Goal: Find specific page/section: Find specific page/section

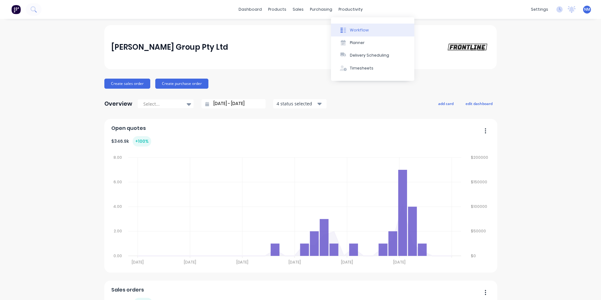
click at [353, 31] on div "Workflow" at bounding box center [359, 30] width 19 height 6
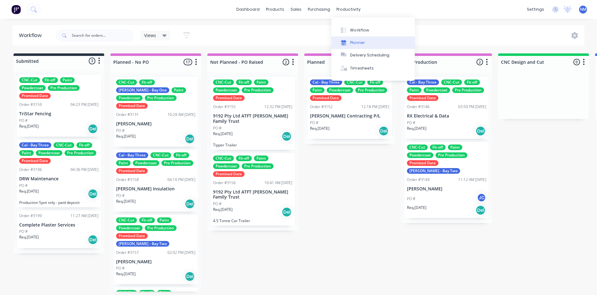
click at [354, 41] on div "Planner" at bounding box center [357, 43] width 15 height 6
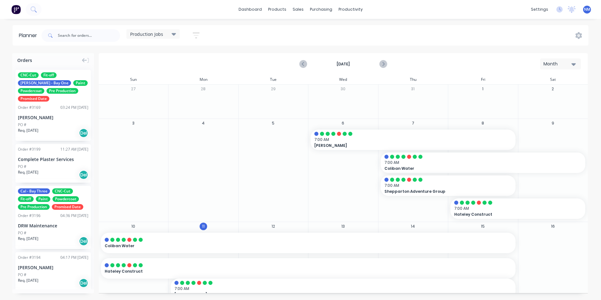
scroll to position [31, 0]
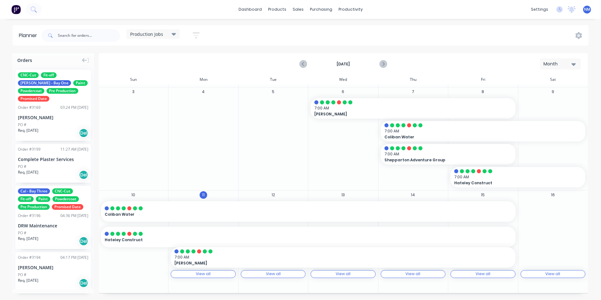
click at [175, 34] on icon at bounding box center [174, 34] width 4 height 3
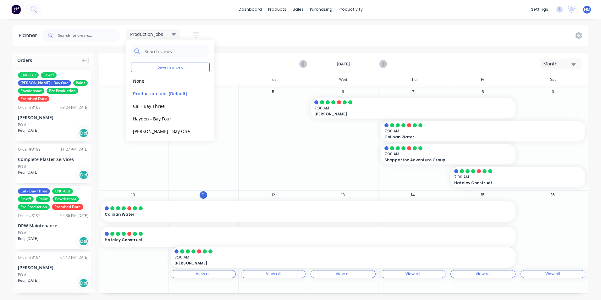
click at [336, 153] on div "6 7:00 AM [PERSON_NAME] , Start: [DATE], End: [DATE]" at bounding box center [343, 138] width 70 height 103
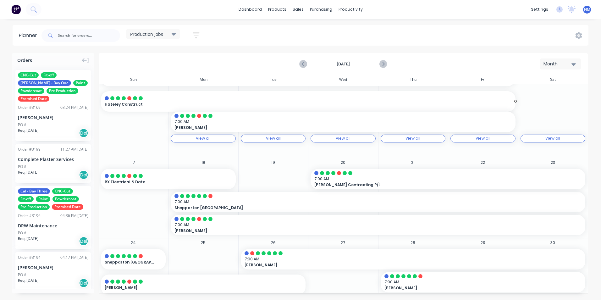
scroll to position [189, 0]
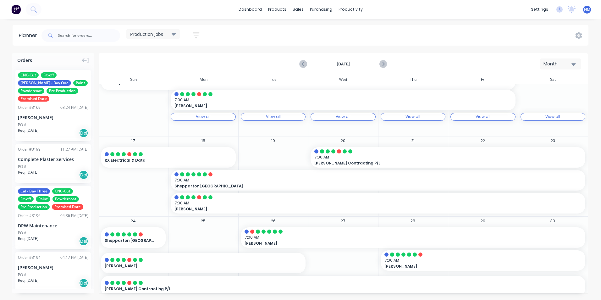
click at [176, 36] on icon at bounding box center [174, 34] width 4 height 7
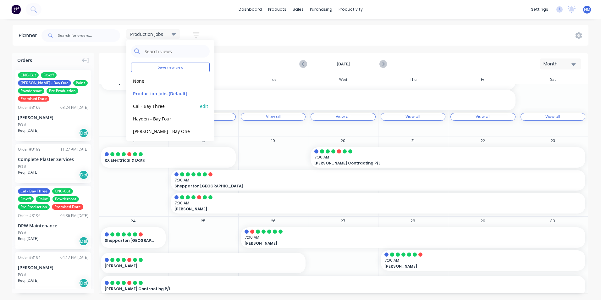
click at [160, 104] on button "Cal - Bay Three" at bounding box center [164, 105] width 67 height 7
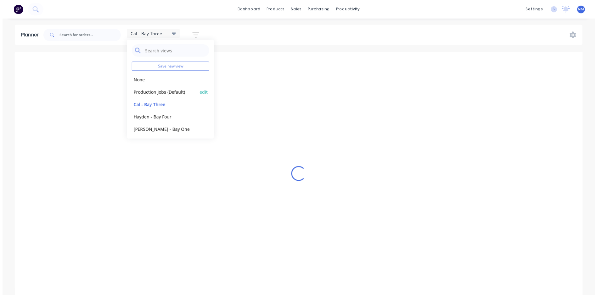
scroll to position [0, 0]
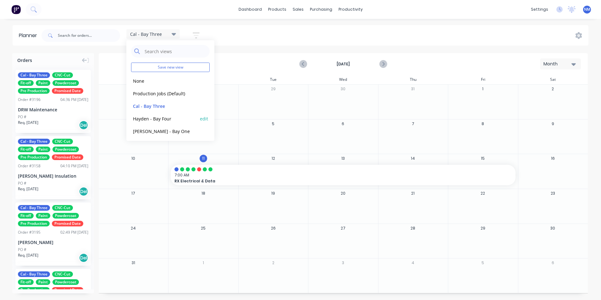
click at [145, 117] on button "Hayden - Bay Four" at bounding box center [164, 118] width 67 height 7
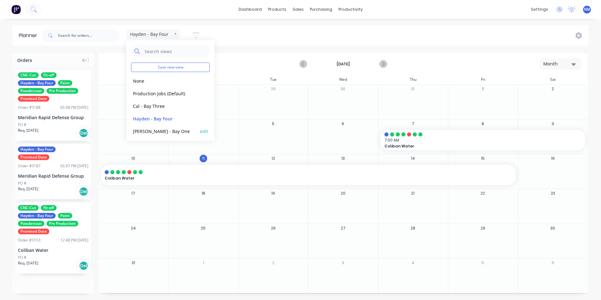
click at [147, 132] on button "[PERSON_NAME] - Bay One" at bounding box center [164, 130] width 67 height 7
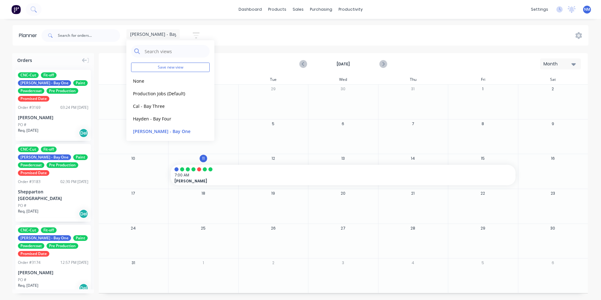
click at [282, 105] on div at bounding box center [273, 105] width 69 height 20
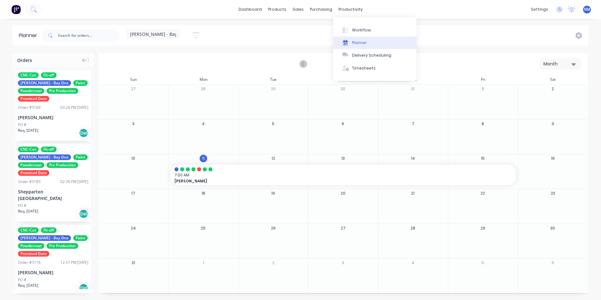
click at [367, 37] on button "Planner" at bounding box center [374, 42] width 83 height 13
click at [360, 43] on div "Planner" at bounding box center [359, 43] width 15 height 6
click at [356, 33] on button "Workflow" at bounding box center [374, 30] width 83 height 13
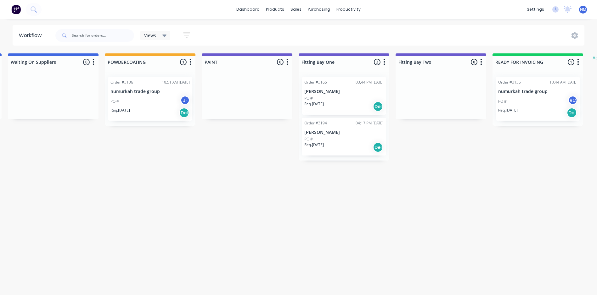
scroll to position [1, 1273]
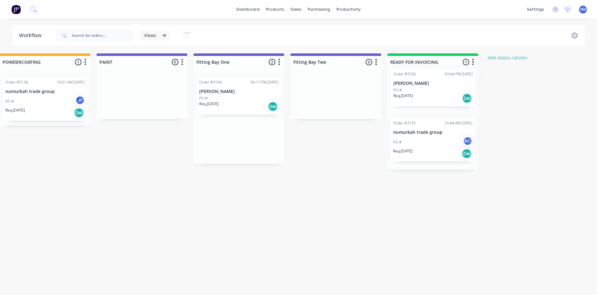
drag, startPoint x: 241, startPoint y: 91, endPoint x: 439, endPoint y: 86, distance: 197.5
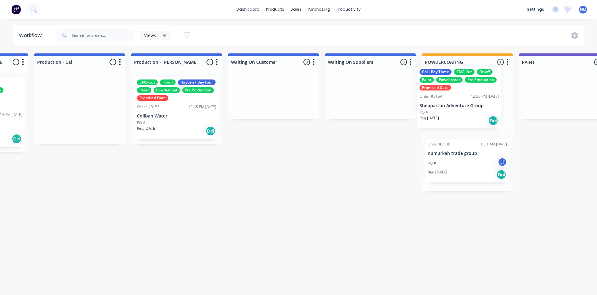
scroll to position [1, 854]
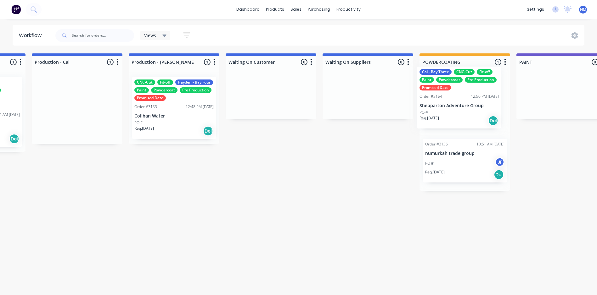
drag, startPoint x: 97, startPoint y: 106, endPoint x: 429, endPoint y: 92, distance: 332.7
click at [440, 93] on div "Submitted 3 Status colour #273444 hex #273444 Save Cancel Summaries Total order…" at bounding box center [77, 172] width 1870 height 238
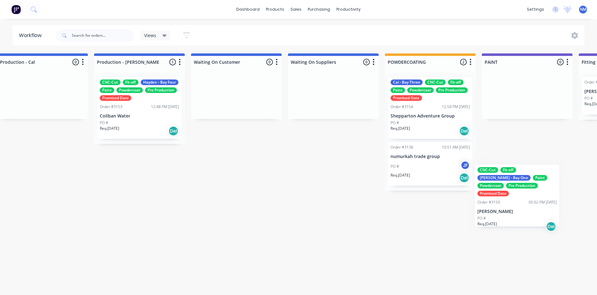
scroll to position [1, 924]
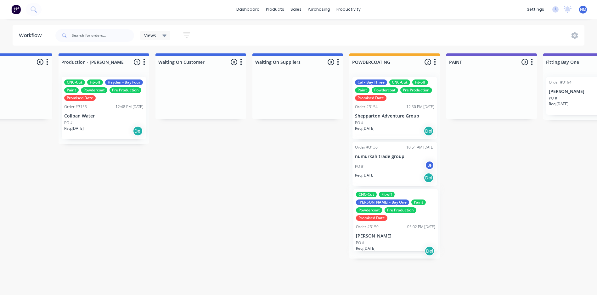
drag, startPoint x: 206, startPoint y: 118, endPoint x: 396, endPoint y: 220, distance: 215.6
click at [400, 223] on div "Submitted 3 Status colour #273444 hex #273444 Save Cancel Summaries Total order…" at bounding box center [7, 172] width 1870 height 238
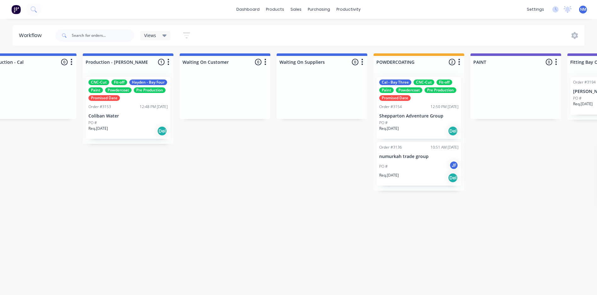
scroll to position [1, 936]
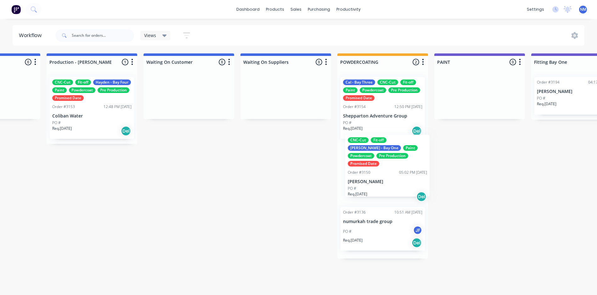
drag, startPoint x: 107, startPoint y: 106, endPoint x: 395, endPoint y: 151, distance: 291.9
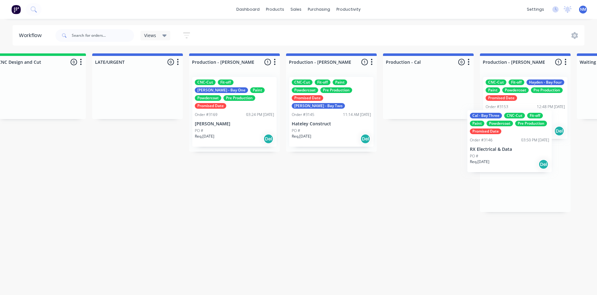
scroll to position [1, 504]
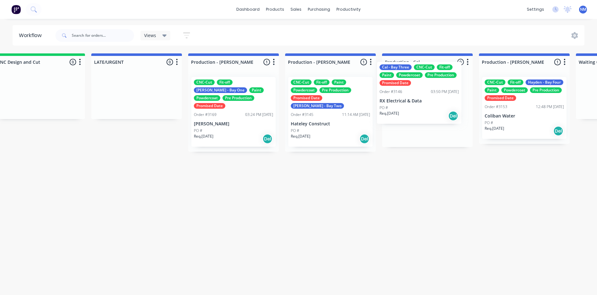
drag, startPoint x: 223, startPoint y: 112, endPoint x: 418, endPoint y: 99, distance: 195.4
click at [418, 99] on div "Submitted 3 Status colour #273444 hex #273444 Save Cancel Summaries Total order…" at bounding box center [427, 172] width 1870 height 238
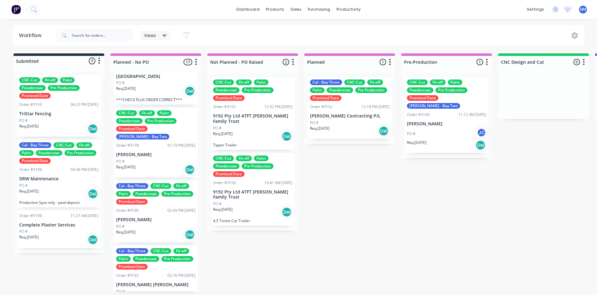
scroll to position [892, 0]
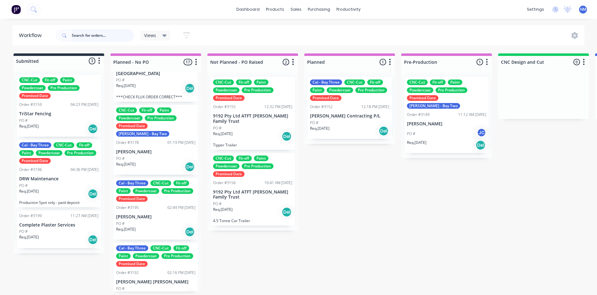
drag, startPoint x: 88, startPoint y: 30, endPoint x: 93, endPoint y: 32, distance: 5.5
click at [92, 34] on input "text" at bounding box center [103, 35] width 62 height 13
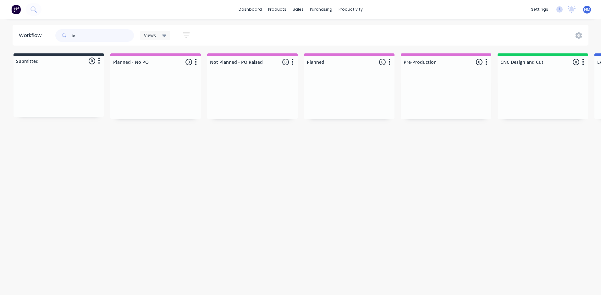
type input "j"
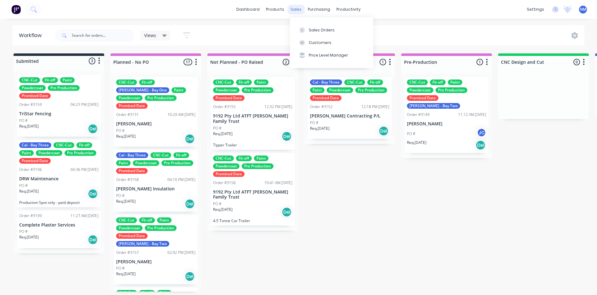
click at [298, 6] on div "sales" at bounding box center [295, 9] width 17 height 9
drag, startPoint x: 298, startPoint y: 6, endPoint x: 298, endPoint y: 33, distance: 26.7
click at [298, 33] on button "Sales Orders" at bounding box center [331, 30] width 83 height 13
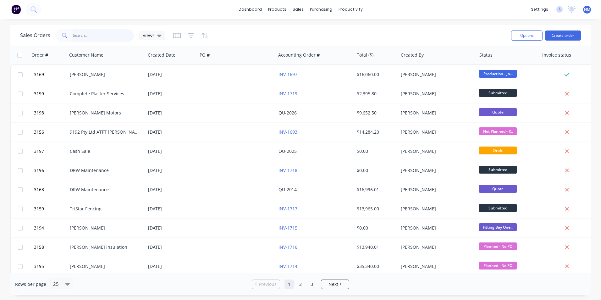
click at [123, 36] on input "text" at bounding box center [103, 35] width 61 height 13
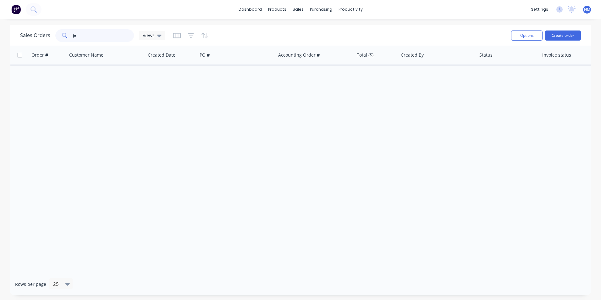
type input "j"
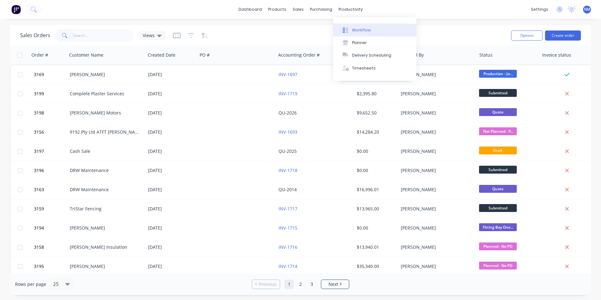
drag, startPoint x: 362, startPoint y: 30, endPoint x: 359, endPoint y: 32, distance: 3.8
click at [359, 32] on div "Workflow" at bounding box center [361, 30] width 19 height 6
